Goal: Task Accomplishment & Management: Manage account settings

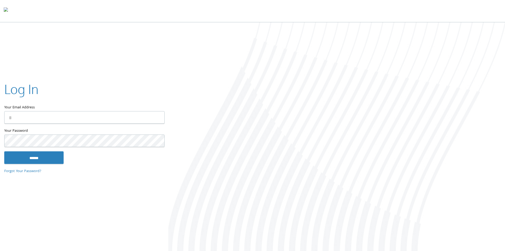
type input "**********"
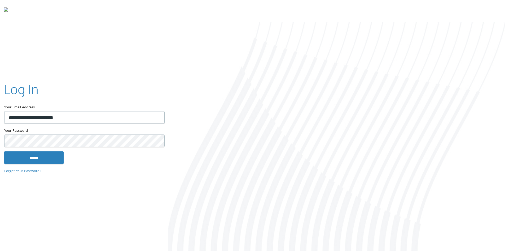
click at [21, 158] on input "******" at bounding box center [33, 157] width 59 height 13
